Goal: Task Accomplishment & Management: Complete application form

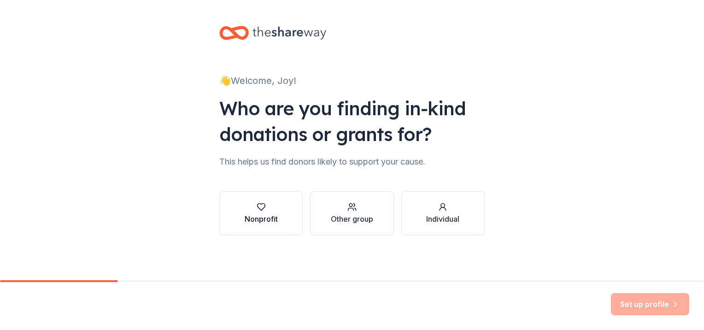
click at [269, 201] on button "Nonprofit" at bounding box center [260, 213] width 83 height 44
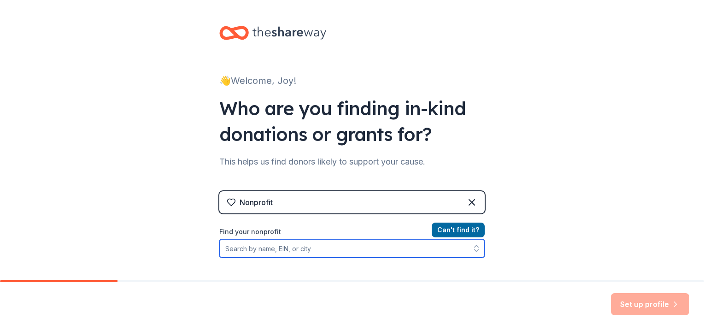
click at [307, 248] on input "Find your nonprofit" at bounding box center [352, 248] width 266 height 18
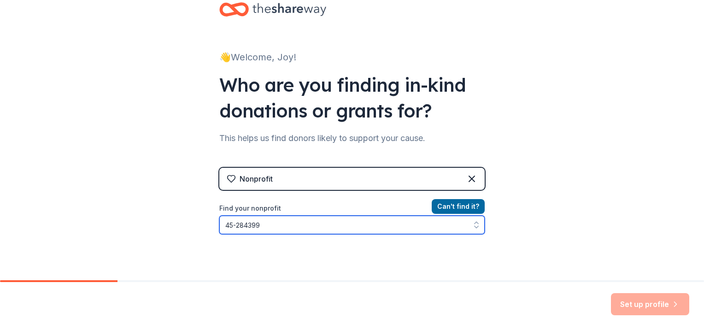
type input "[US_EMPLOYER_IDENTIFICATION_NUMBER]"
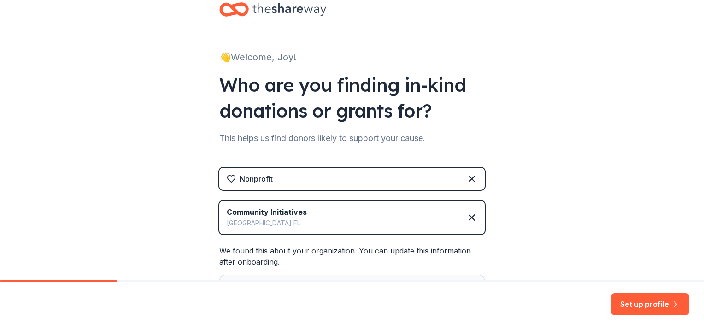
click at [354, 220] on div "Community Initiatives [GEOGRAPHIC_DATA] [GEOGRAPHIC_DATA]" at bounding box center [352, 217] width 266 height 33
click at [471, 216] on icon at bounding box center [471, 217] width 11 height 11
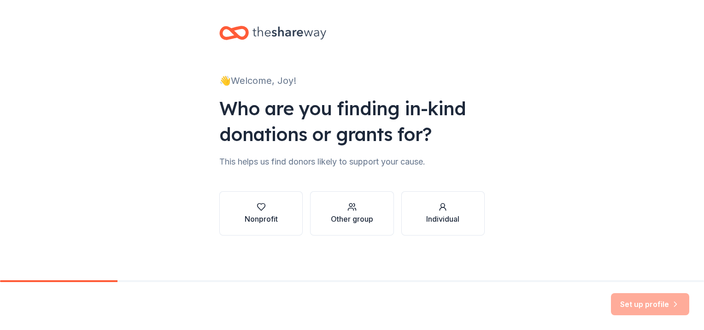
scroll to position [0, 0]
click at [272, 200] on button "Nonprofit" at bounding box center [260, 213] width 83 height 44
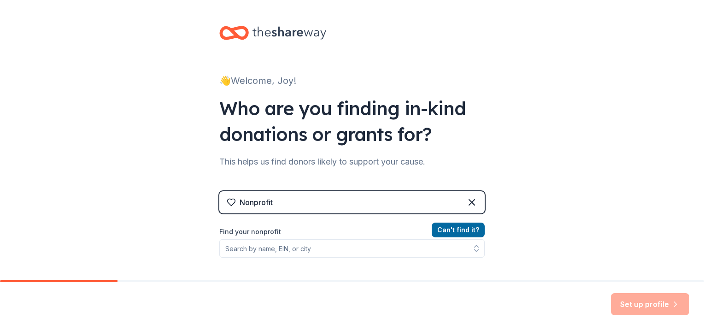
click at [275, 203] on div "Nonprofit" at bounding box center [352, 202] width 266 height 22
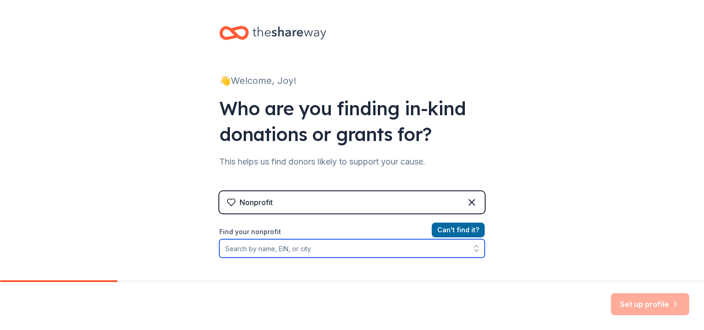
click at [272, 247] on input "Find your nonprofit" at bounding box center [352, 248] width 266 height 18
drag, startPoint x: 271, startPoint y: 247, endPoint x: 258, endPoint y: 249, distance: 13.0
click at [258, 249] on input "Find your nonprofit" at bounding box center [352, 248] width 266 height 18
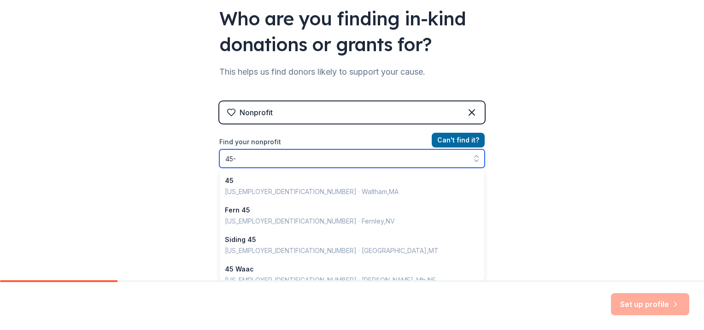
scroll to position [651, 0]
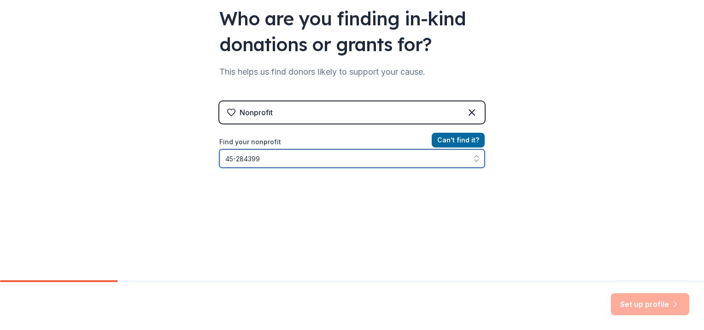
type input "[US_EMPLOYER_IDENTIFICATION_NUMBER]"
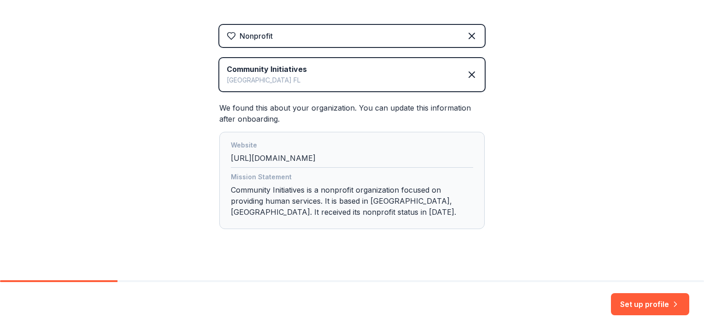
scroll to position [177, 0]
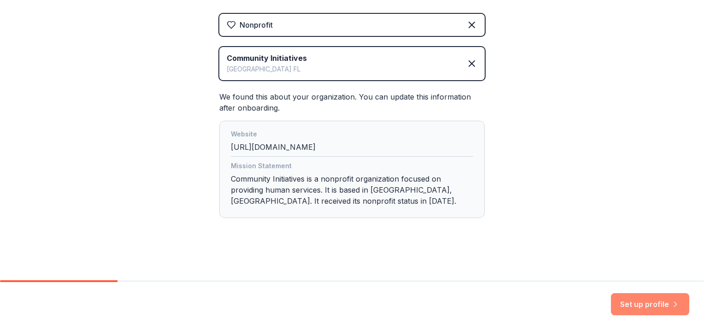
click at [652, 305] on button "Set up profile" at bounding box center [650, 304] width 78 height 22
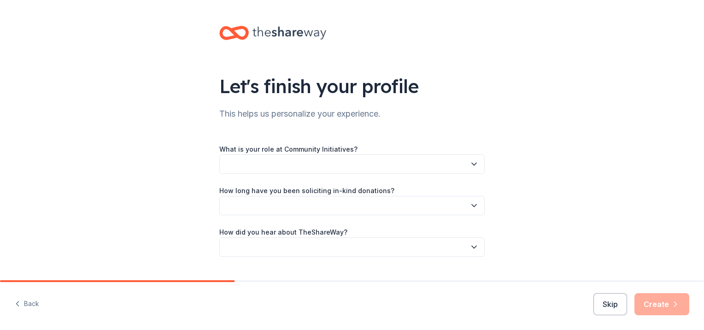
click at [409, 162] on button "button" at bounding box center [352, 163] width 266 height 19
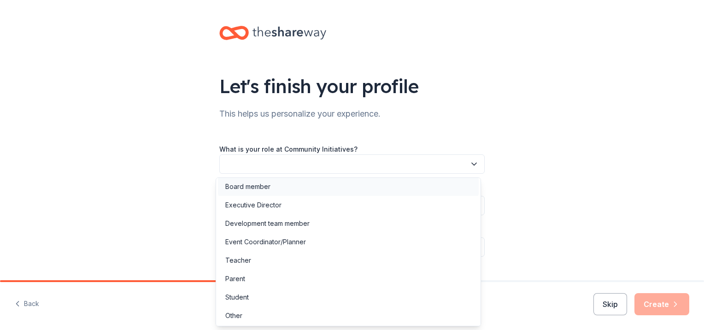
scroll to position [3, 0]
click at [271, 310] on div "Other" at bounding box center [348, 315] width 261 height 18
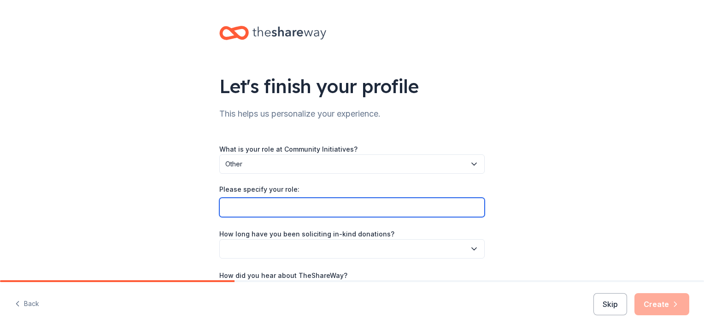
click at [308, 202] on input "Please specify your role:" at bounding box center [352, 207] width 266 height 19
type input "P"
type input "C"
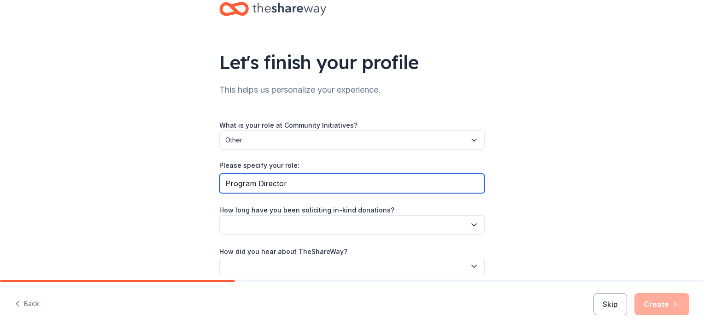
scroll to position [46, 0]
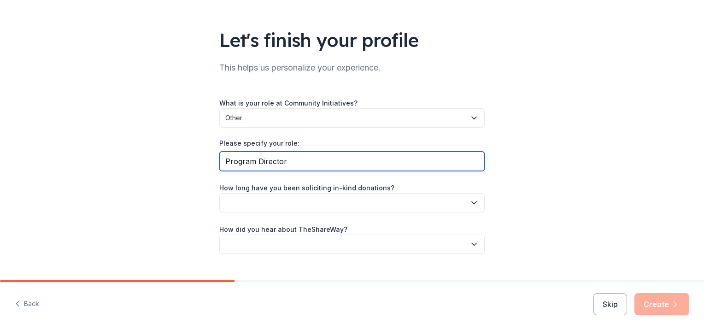
type input "Program Director"
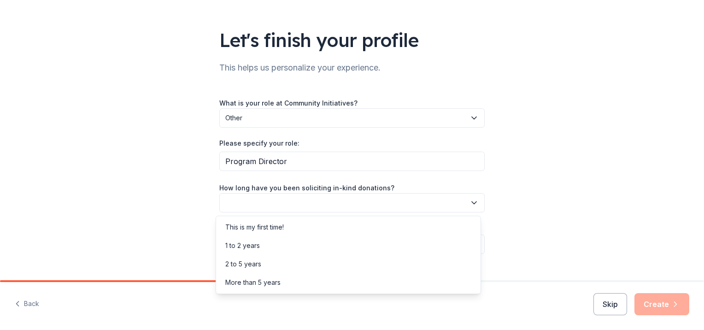
click at [328, 207] on button "button" at bounding box center [352, 202] width 266 height 19
click at [249, 284] on div "More than 5 years" at bounding box center [252, 282] width 55 height 11
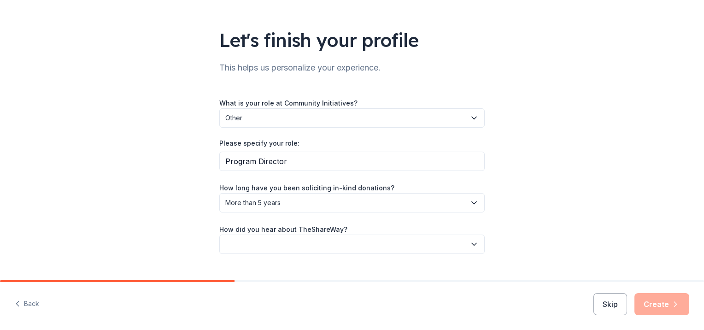
scroll to position [64, 0]
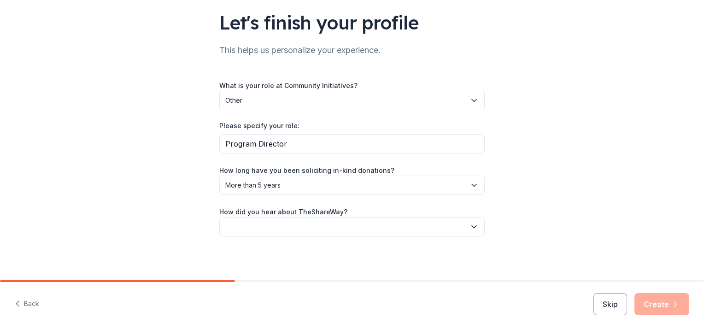
click at [350, 229] on button "button" at bounding box center [352, 226] width 266 height 19
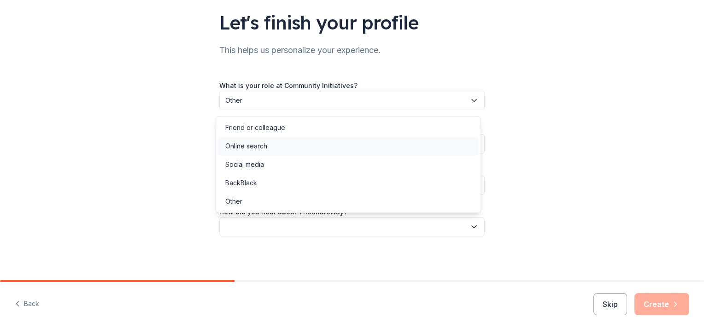
click at [272, 151] on div "Online search" at bounding box center [348, 146] width 261 height 18
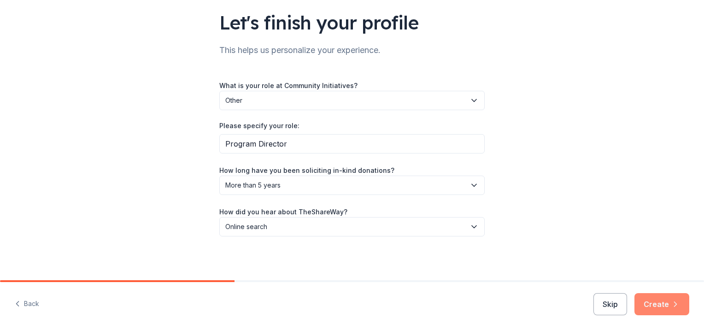
click at [658, 302] on button "Create" at bounding box center [662, 304] width 55 height 22
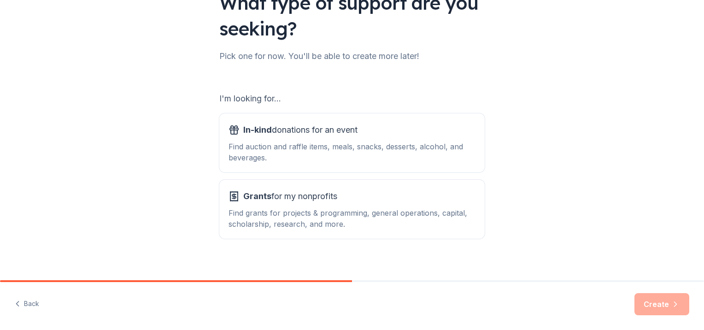
scroll to position [92, 0]
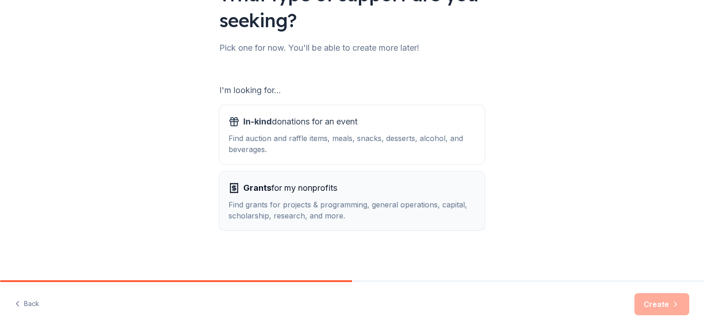
click at [311, 191] on span "Grants for my nonprofits" at bounding box center [290, 188] width 94 height 15
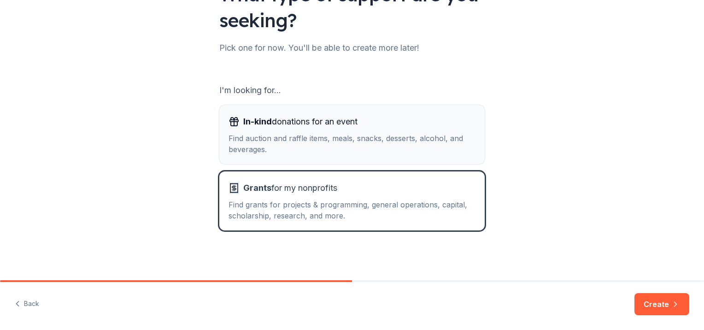
click at [319, 135] on div "Find auction and raffle items, meals, snacks, desserts, alcohol, and beverages." at bounding box center [352, 144] width 247 height 22
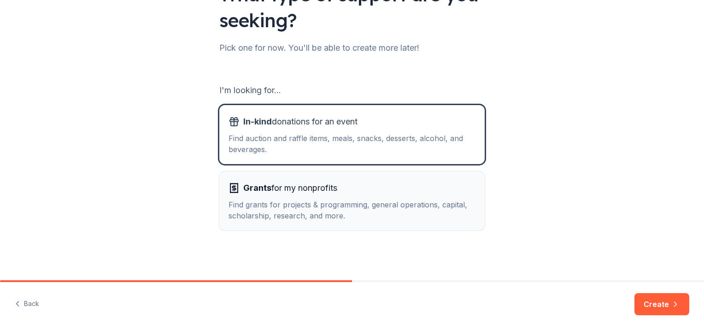
click at [338, 195] on div "Grants for my nonprofits" at bounding box center [352, 188] width 247 height 15
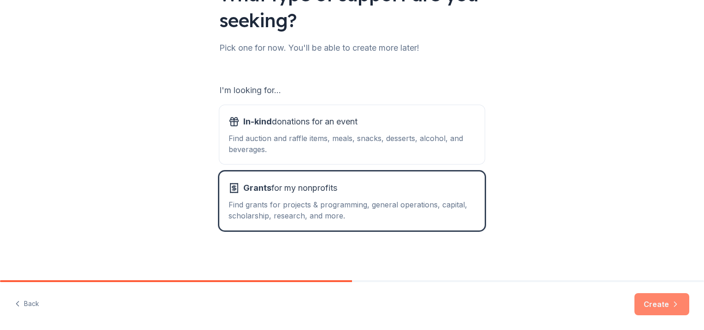
click at [675, 301] on icon "button" at bounding box center [675, 304] width 9 height 9
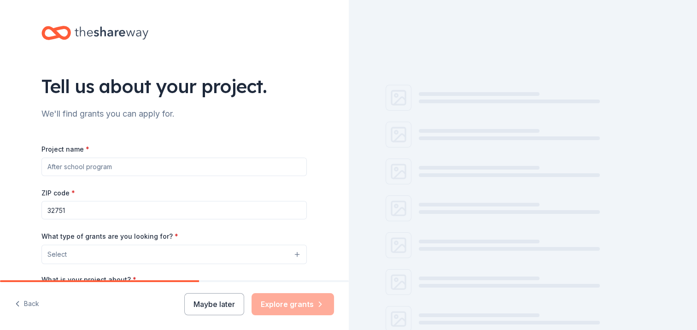
click at [92, 167] on input "Project name *" at bounding box center [174, 167] width 266 height 18
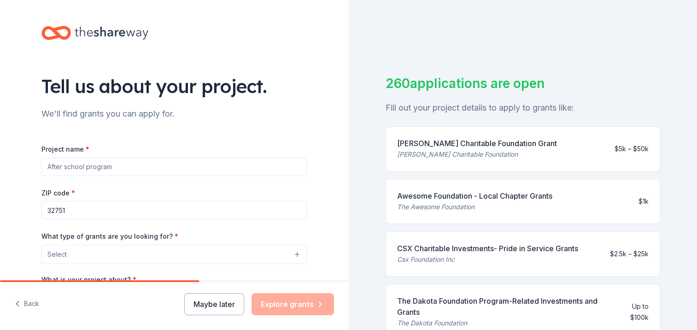
drag, startPoint x: 104, startPoint y: 211, endPoint x: 100, endPoint y: 214, distance: 5.3
click at [100, 214] on input "32751" at bounding box center [174, 210] width 266 height 18
drag, startPoint x: 96, startPoint y: 208, endPoint x: -2, endPoint y: 205, distance: 97.8
click at [0, 205] on html "Tell us about your project. We'll find grants you can apply for. Project name *…" at bounding box center [348, 165] width 697 height 330
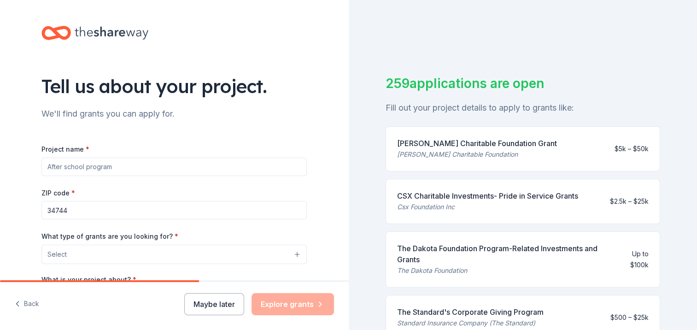
type input "34744"
click at [185, 148] on div "Project name *" at bounding box center [174, 159] width 266 height 33
click at [162, 252] on button "Select" at bounding box center [176, 254] width 266 height 19
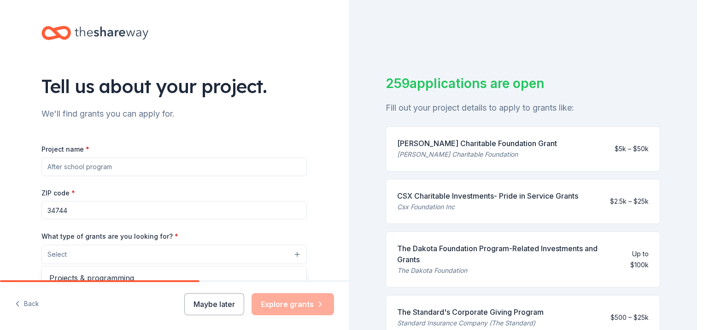
click at [149, 212] on div "Project name * ZIP code * 34744 What type of grants are you looking for? * Sele…" at bounding box center [174, 269] width 266 height 253
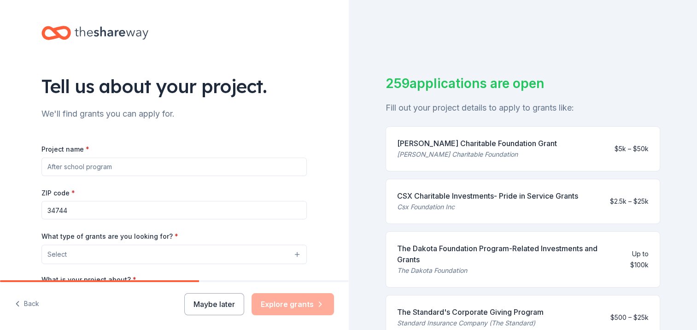
click at [148, 211] on input "34744" at bounding box center [174, 210] width 266 height 18
click at [125, 258] on button "Select" at bounding box center [176, 254] width 266 height 19
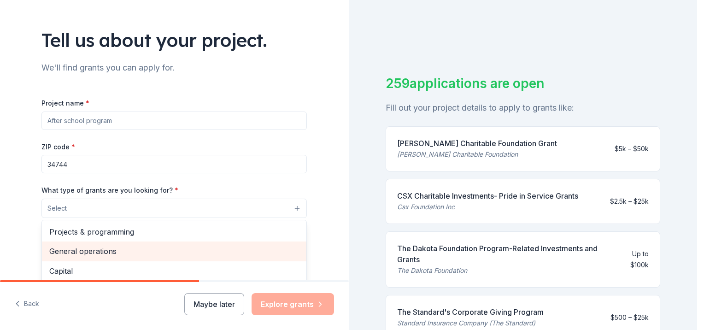
click at [121, 249] on span "General operations" at bounding box center [174, 251] width 250 height 12
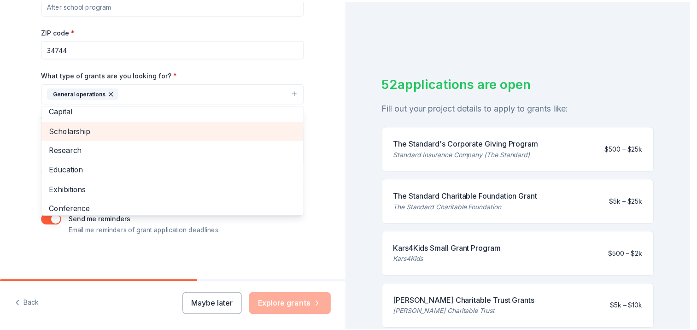
scroll to position [46, 0]
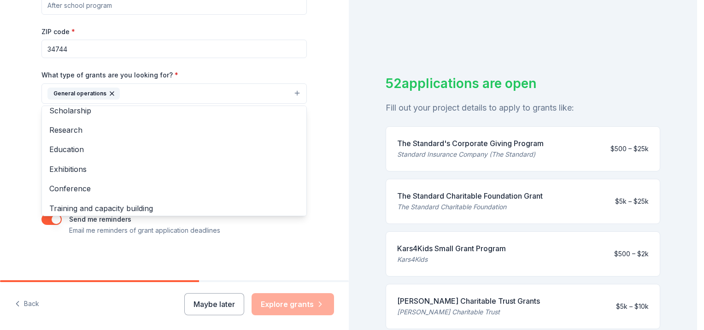
click at [258, 245] on div "Tell us about your project. We'll find grants you can apply for. Project name *…" at bounding box center [174, 60] width 295 height 442
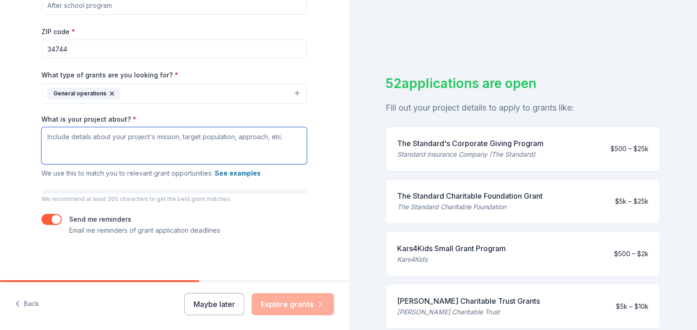
click at [142, 138] on textarea "What is your project about? *" at bounding box center [174, 145] width 266 height 37
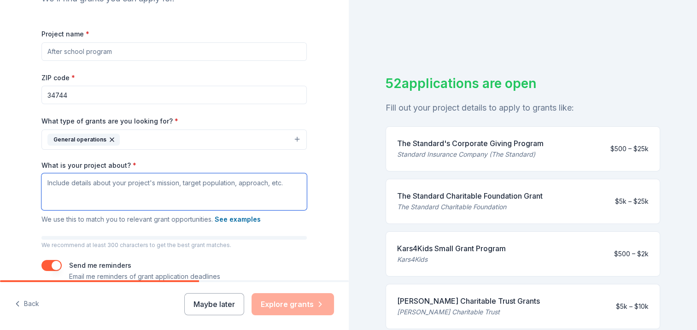
scroll to position [69, 0]
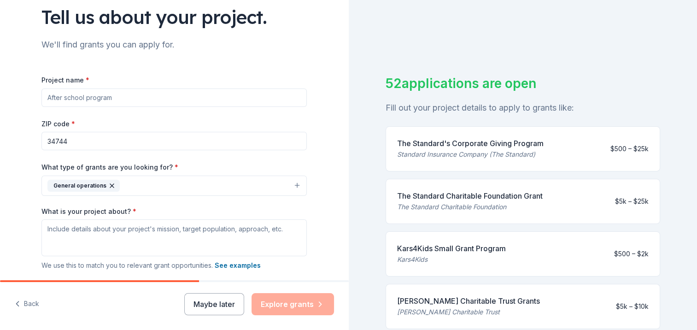
click at [144, 101] on input "Project name *" at bounding box center [174, 98] width 266 height 18
type input "C"
type input "Children's recovery from [MEDICAL_DATA]"
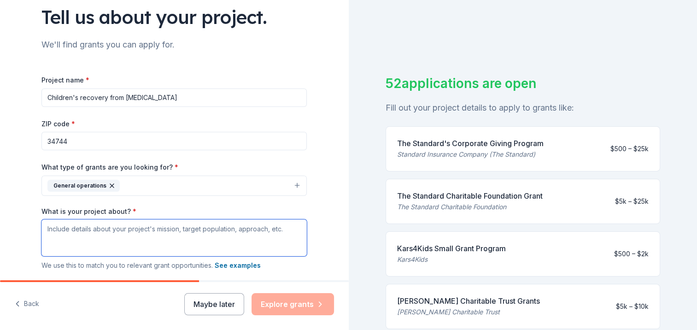
click at [202, 236] on textarea "What is your project about? *" at bounding box center [174, 237] width 266 height 37
paste textarea "Children’s Advocacy Center (CAC) Osceola, a program of RISE Community Solutions…"
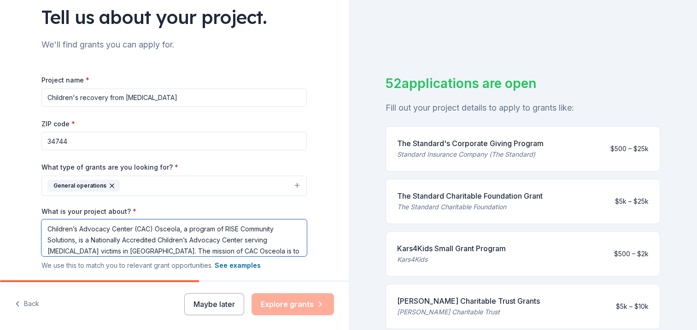
scroll to position [91, 0]
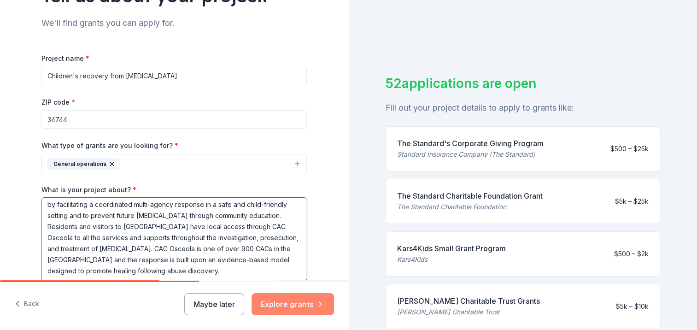
type textarea "Children’s Advocacy Center (CAC) Osceola, a program of RISE Community Solutions…"
click at [298, 305] on button "Explore grants" at bounding box center [293, 304] width 83 height 22
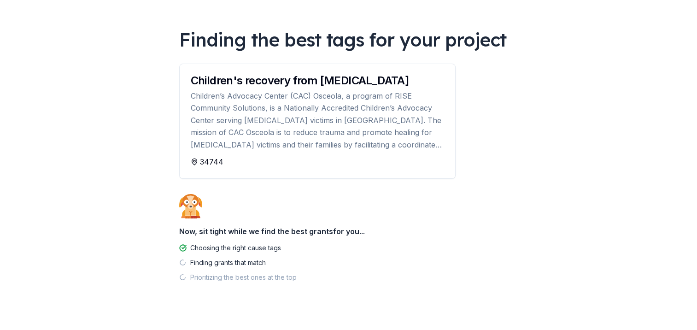
scroll to position [64, 0]
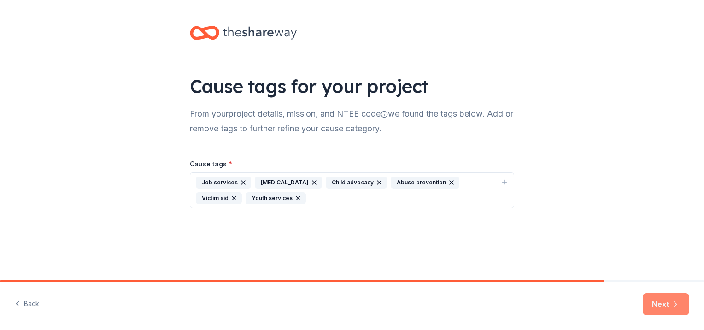
click at [662, 298] on button "Next" at bounding box center [666, 304] width 47 height 22
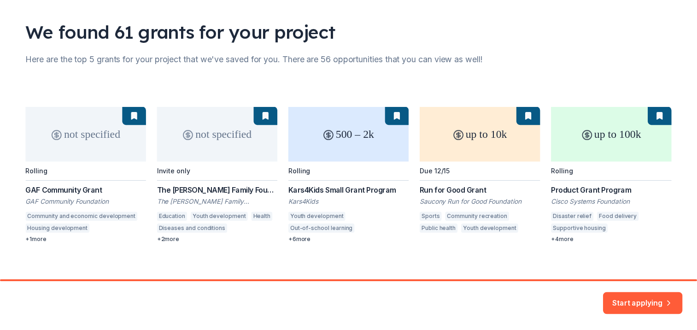
scroll to position [63, 0]
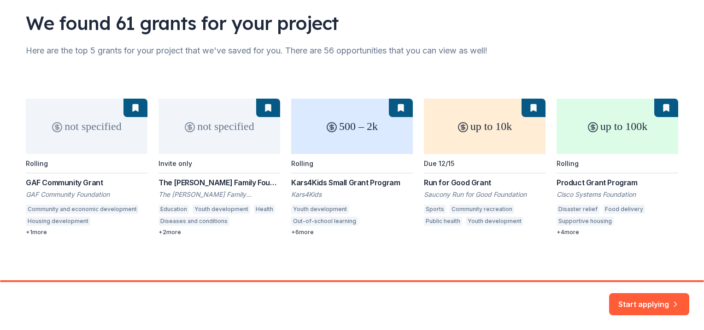
click at [660, 298] on button "Start applying" at bounding box center [649, 299] width 80 height 22
click at [645, 301] on div "Start applying" at bounding box center [649, 304] width 80 height 22
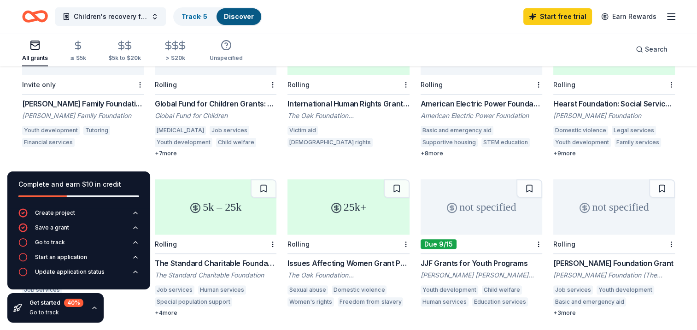
scroll to position [323, 0]
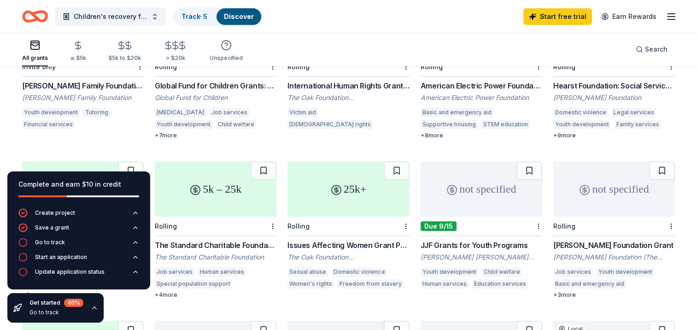
click at [236, 80] on div "Global Fund for Children Grants: Become a Partner" at bounding box center [216, 85] width 122 height 11
click at [341, 80] on div "International Human Rights Grant Programme" at bounding box center [349, 85] width 122 height 11
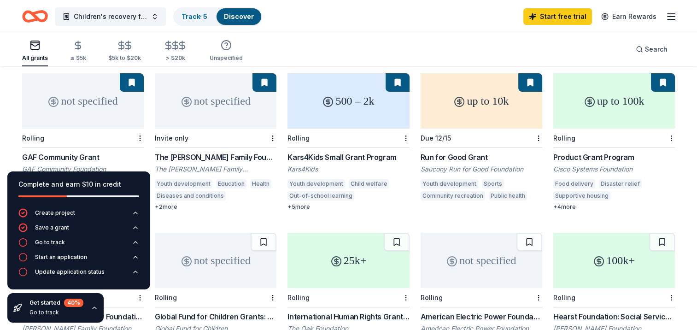
scroll to position [0, 0]
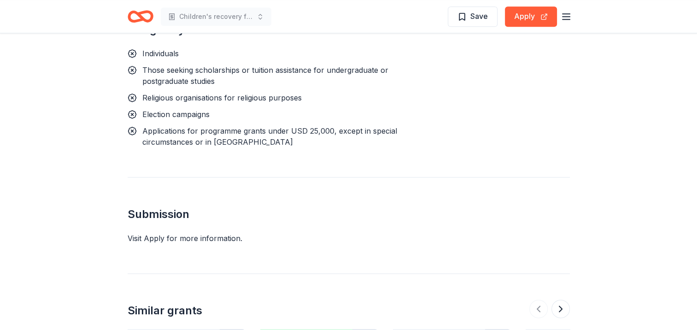
scroll to position [1198, 0]
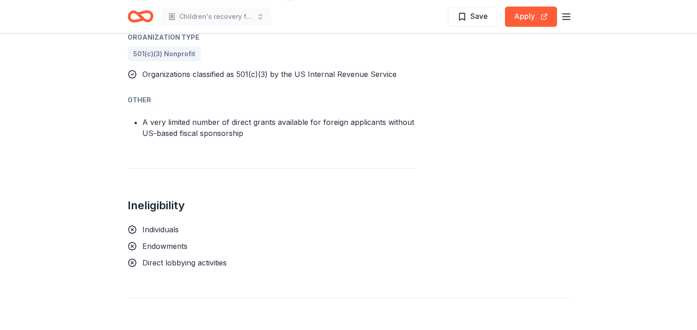
scroll to position [784, 0]
